Goal: Task Accomplishment & Management: Manage account settings

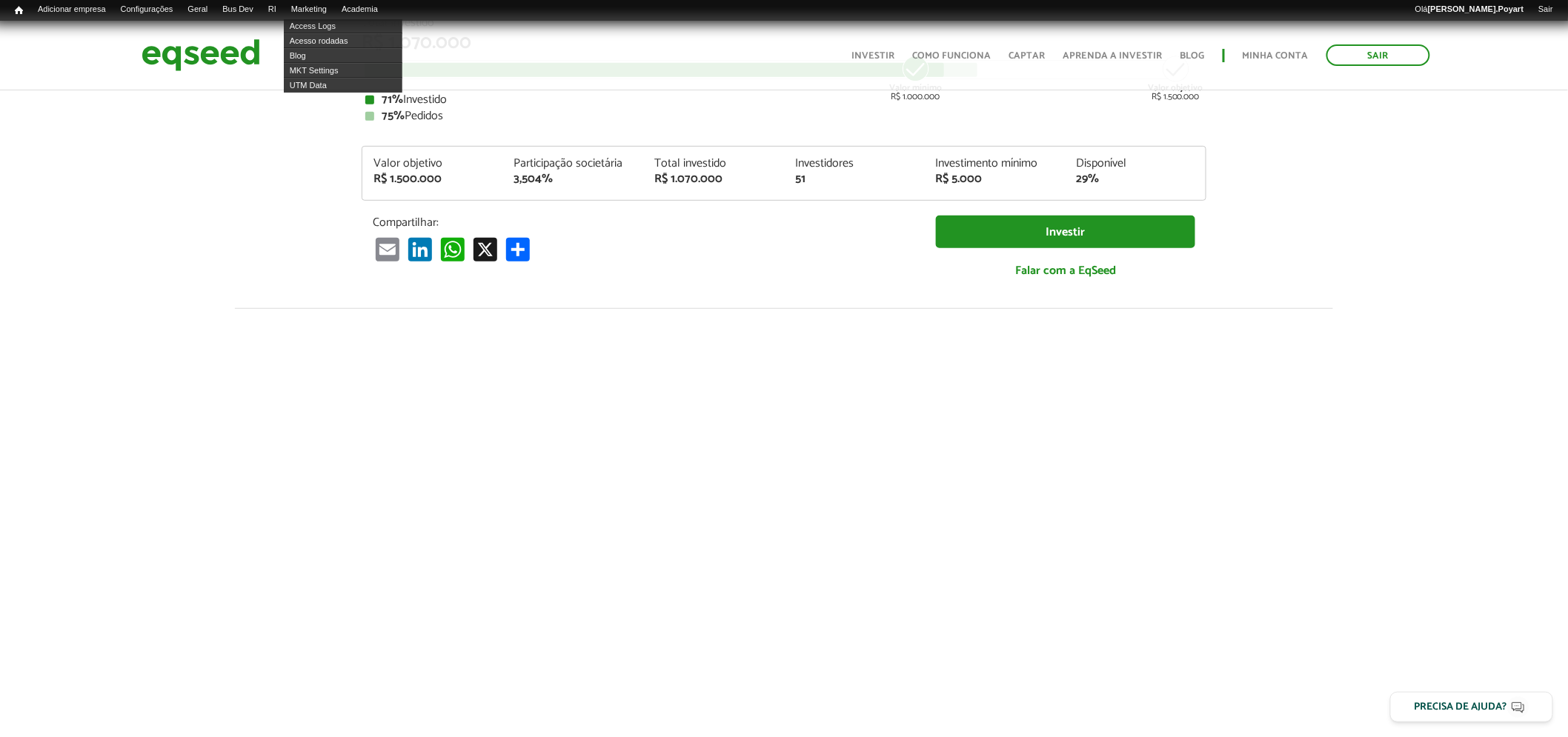
scroll to position [257, 0]
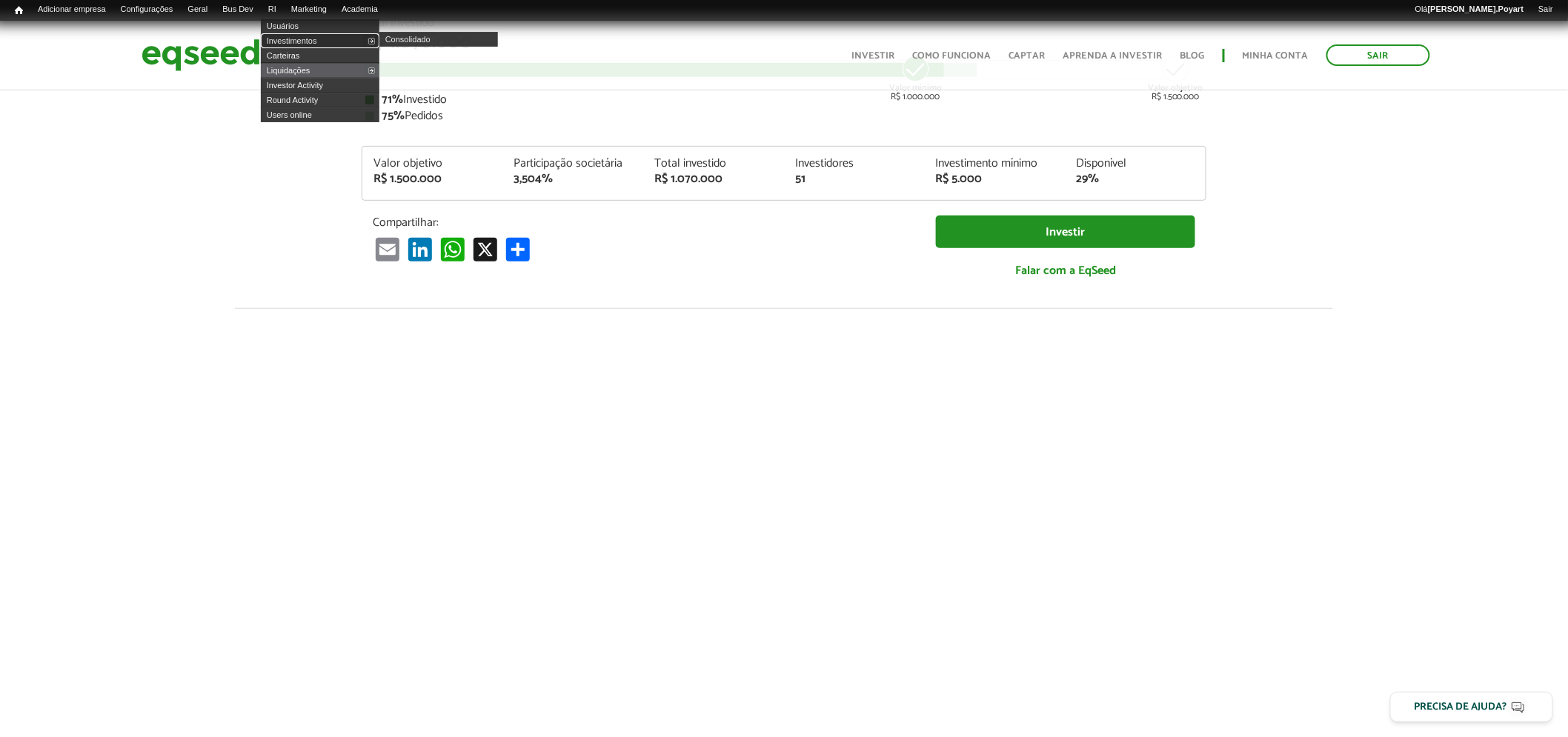
click at [294, 43] on link "Investimentos" at bounding box center [321, 41] width 119 height 15
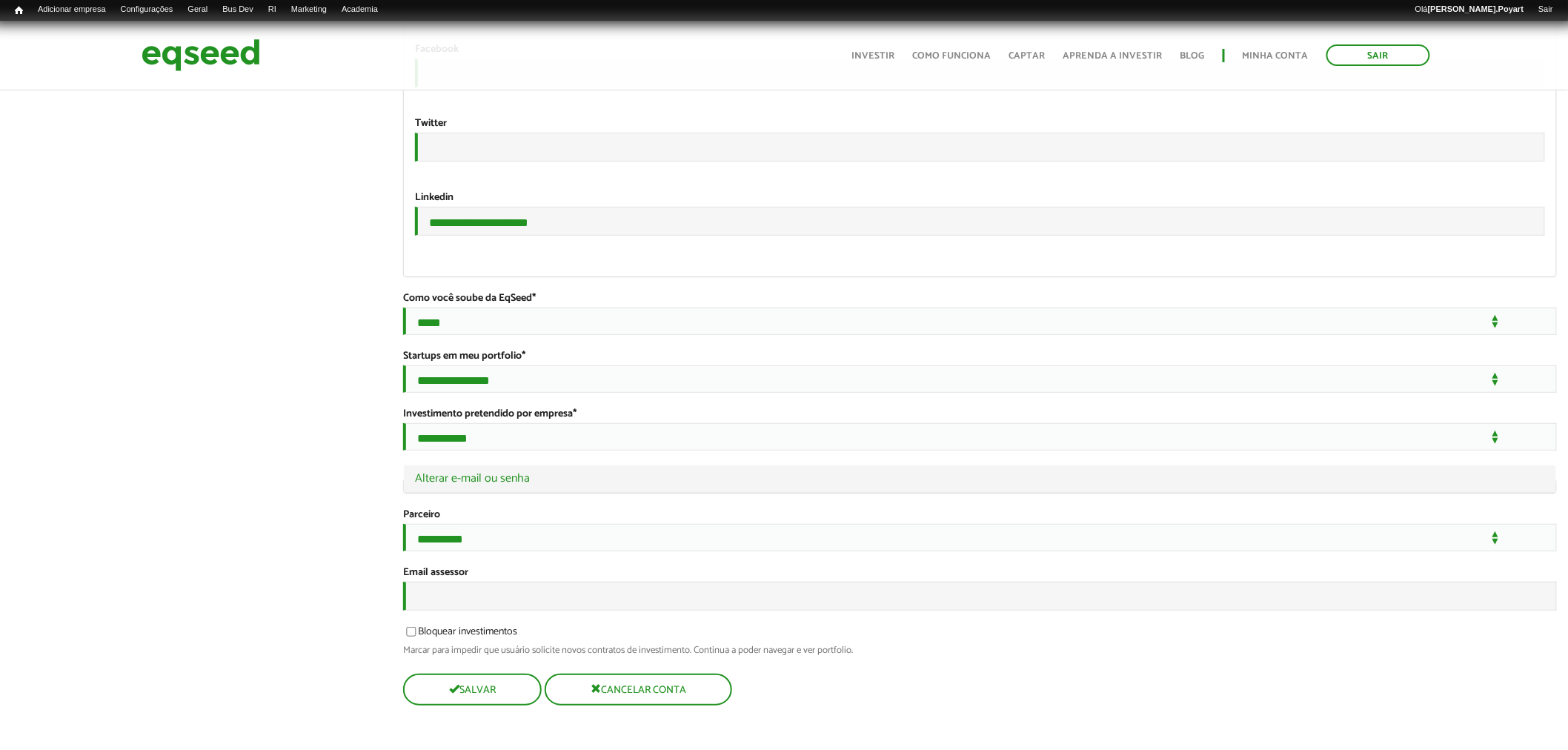
scroll to position [2648, 0]
click at [433, 591] on input "Email assessor" at bounding box center [980, 596] width 1154 height 29
type input "**********"
click at [455, 692] on span "submit" at bounding box center [452, 688] width 10 height 10
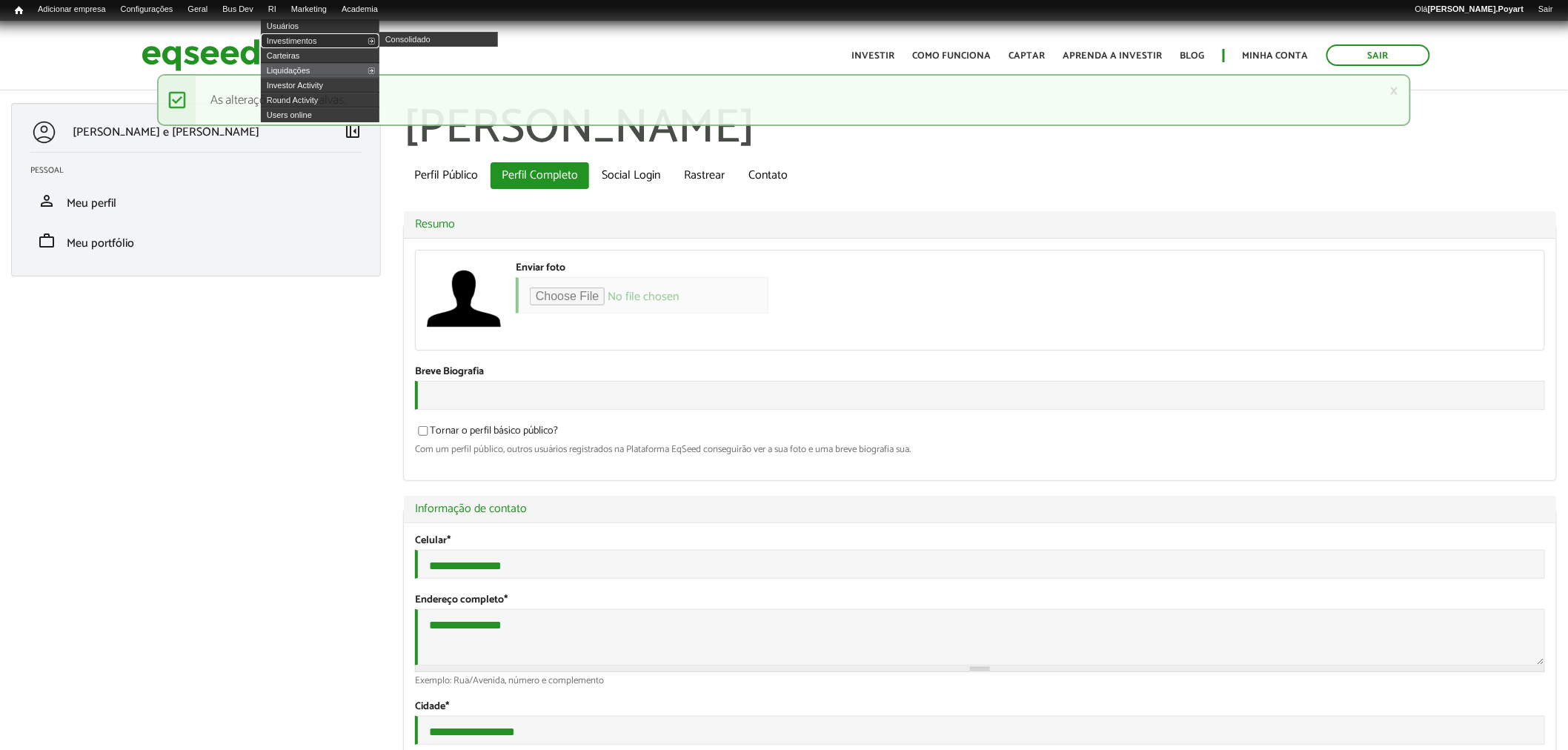
click at [289, 35] on link "Investimentos" at bounding box center [321, 41] width 119 height 15
